Goal: Information Seeking & Learning: Learn about a topic

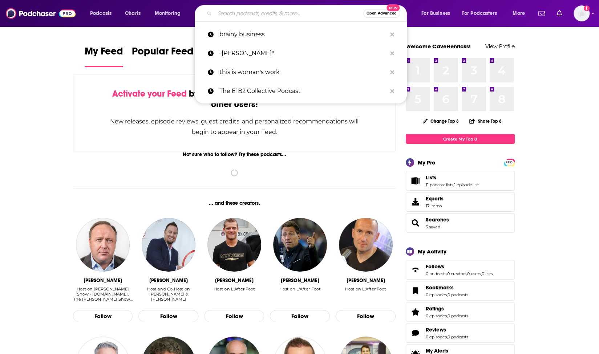
click at [286, 15] on input "Search podcasts, credits, & more..." at bounding box center [289, 14] width 149 height 12
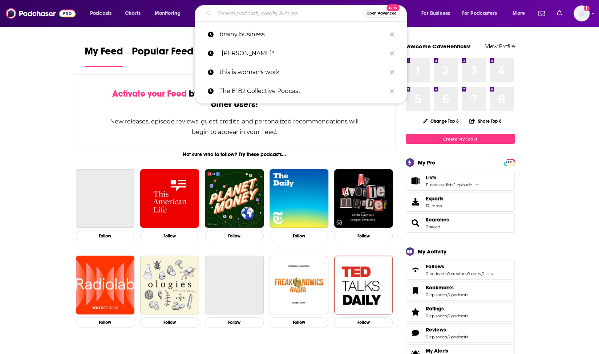
type input "a"
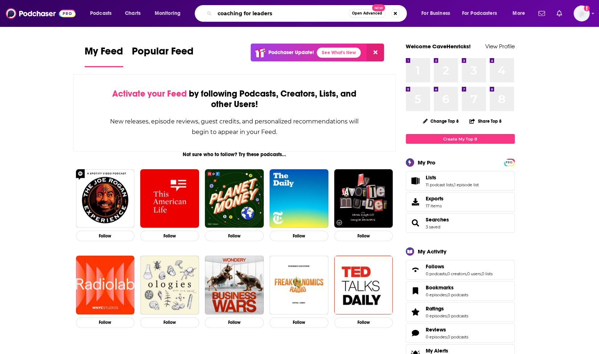
type input "coaching for leaders"
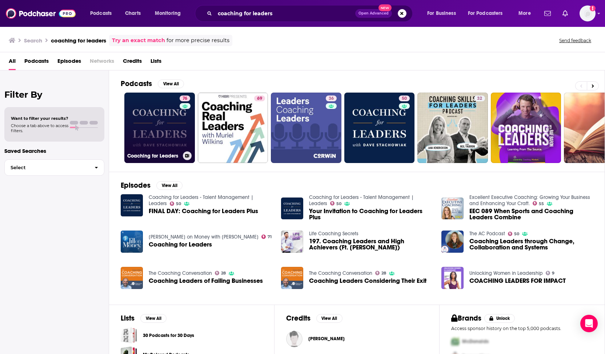
click at [158, 108] on link "76 Coaching for Leaders" at bounding box center [159, 128] width 70 height 70
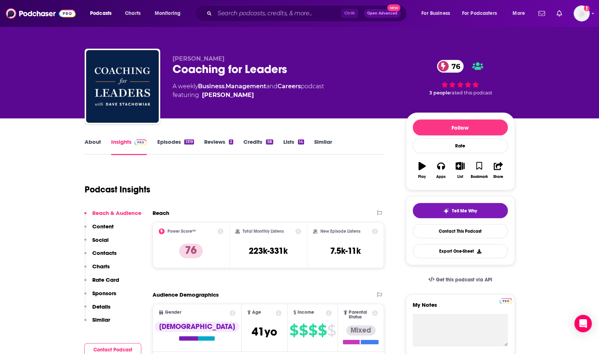
click at [89, 145] on link "About" at bounding box center [93, 146] width 16 height 17
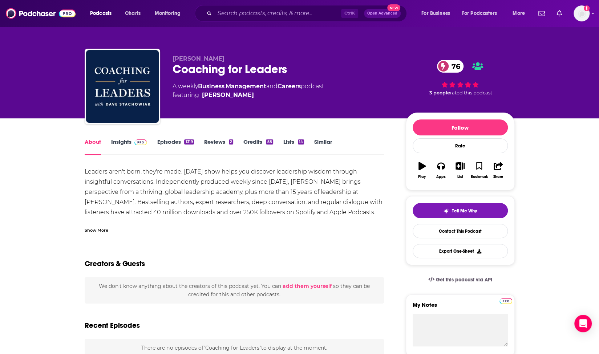
click at [98, 231] on div "Show More" at bounding box center [97, 229] width 24 height 7
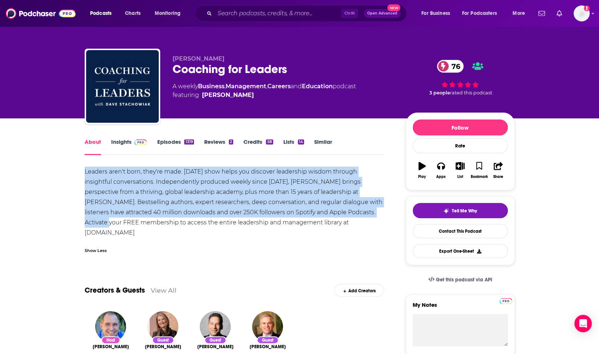
drag, startPoint x: 83, startPoint y: 169, endPoint x: 350, endPoint y: 213, distance: 271.0
copy div "Leaders aren't born, they're made. [DATE] show helps you discover leadership wi…"
